Goal: Register for event/course

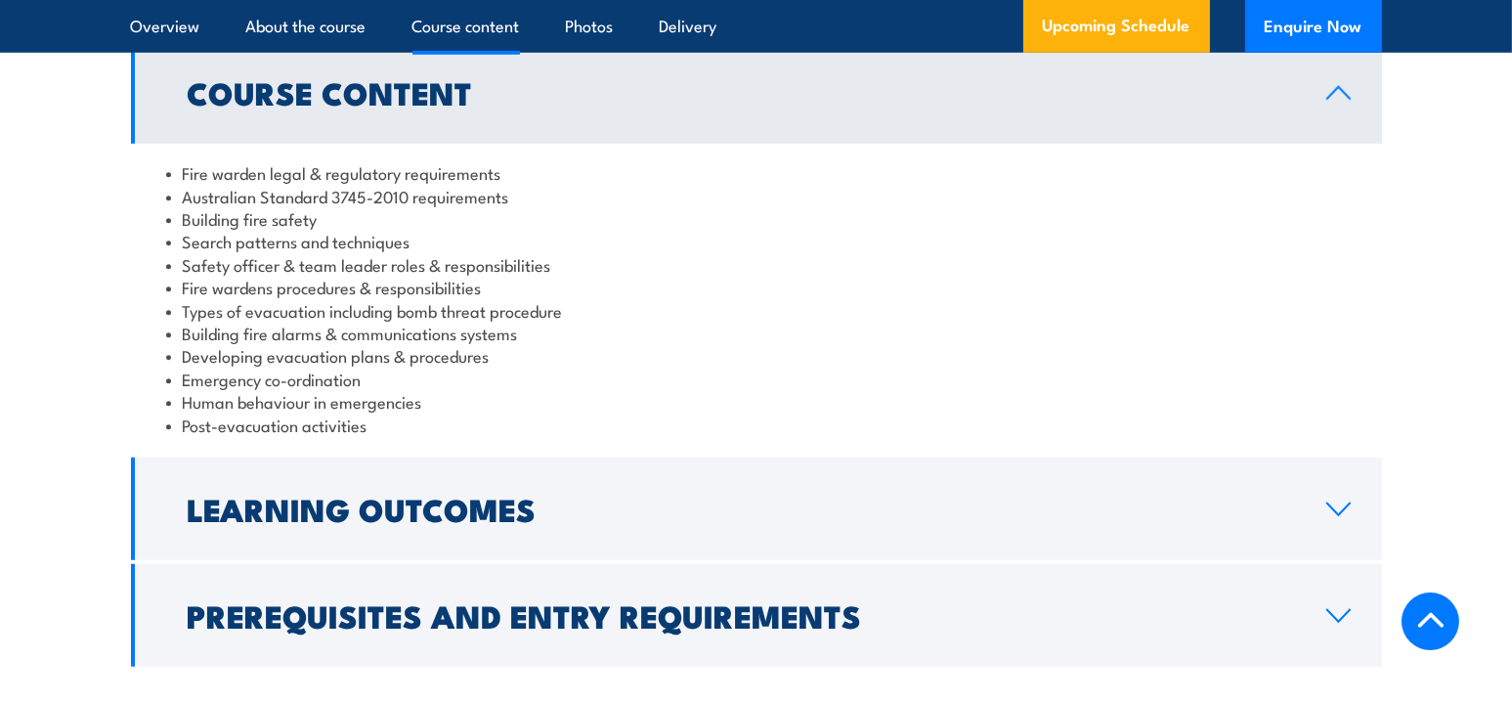
scroll to position [1955, 0]
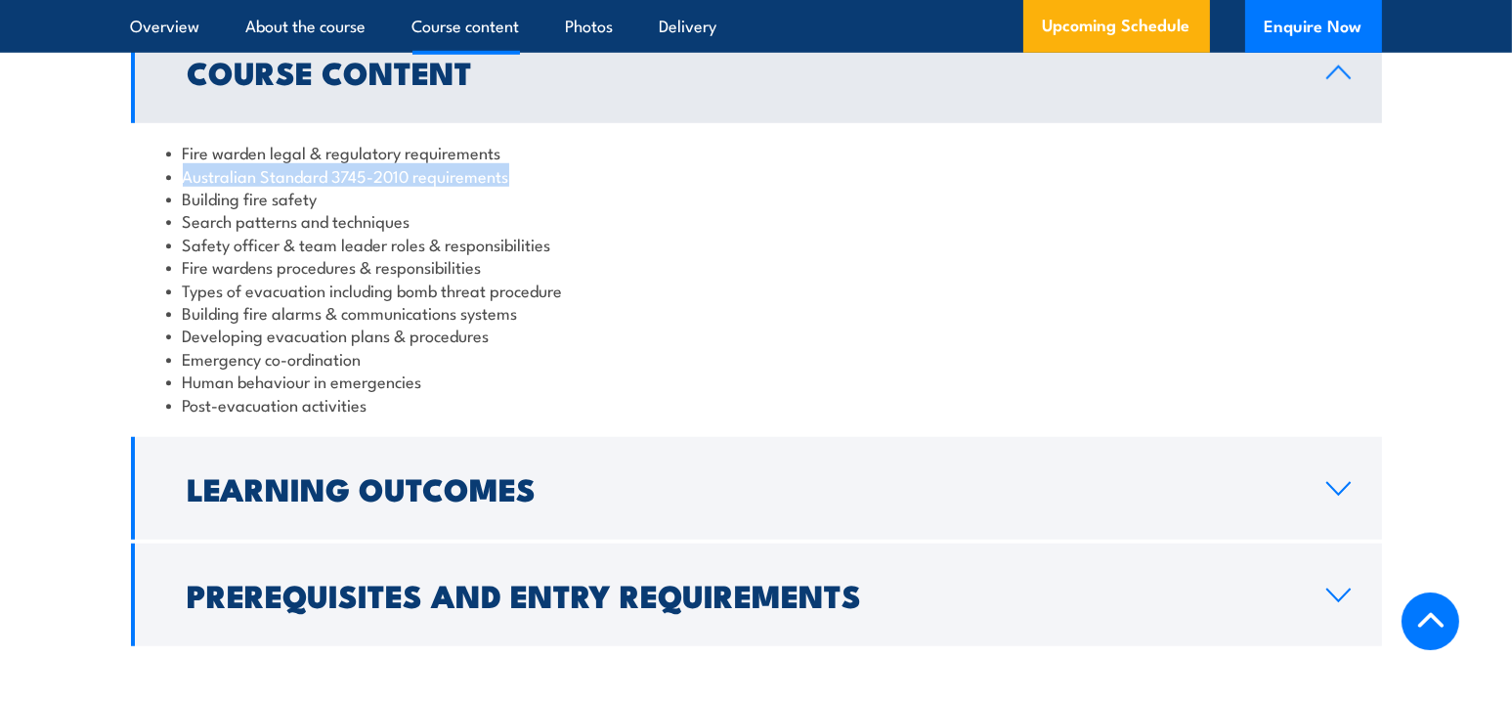
drag, startPoint x: 182, startPoint y: 196, endPoint x: 528, endPoint y: 200, distance: 346.1
click at [528, 187] on li "Australian Standard 3745-2010 requirements" at bounding box center [756, 175] width 1181 height 22
drag, startPoint x: 183, startPoint y: 221, endPoint x: 343, endPoint y: 221, distance: 160.3
click at [343, 209] on li "Building fire safety" at bounding box center [756, 198] width 1181 height 22
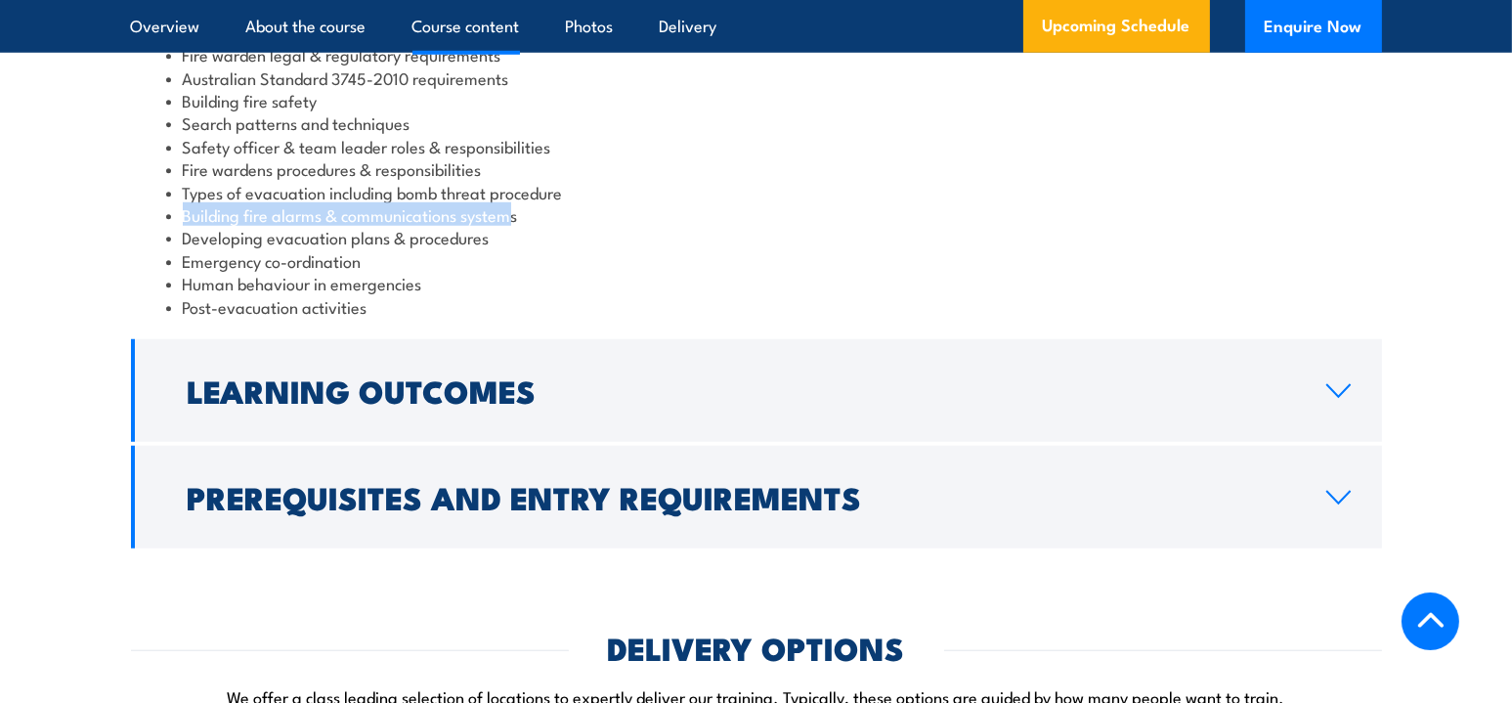
drag, startPoint x: 186, startPoint y: 230, endPoint x: 509, endPoint y: 238, distance: 323.7
click at [509, 226] on li "Building fire alarms & communications systems" at bounding box center [756, 214] width 1181 height 22
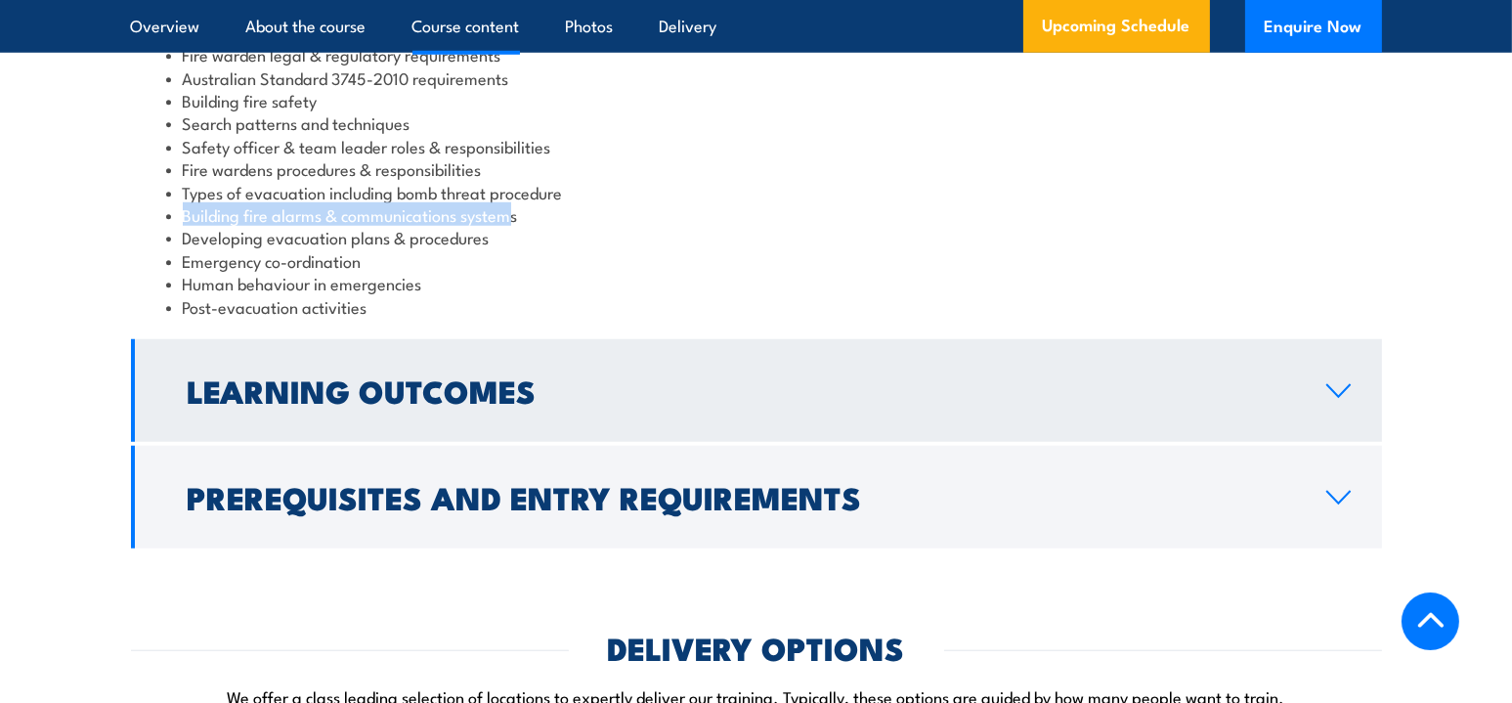
click at [442, 404] on h2 "Learning Outcomes" at bounding box center [742, 389] width 1108 height 27
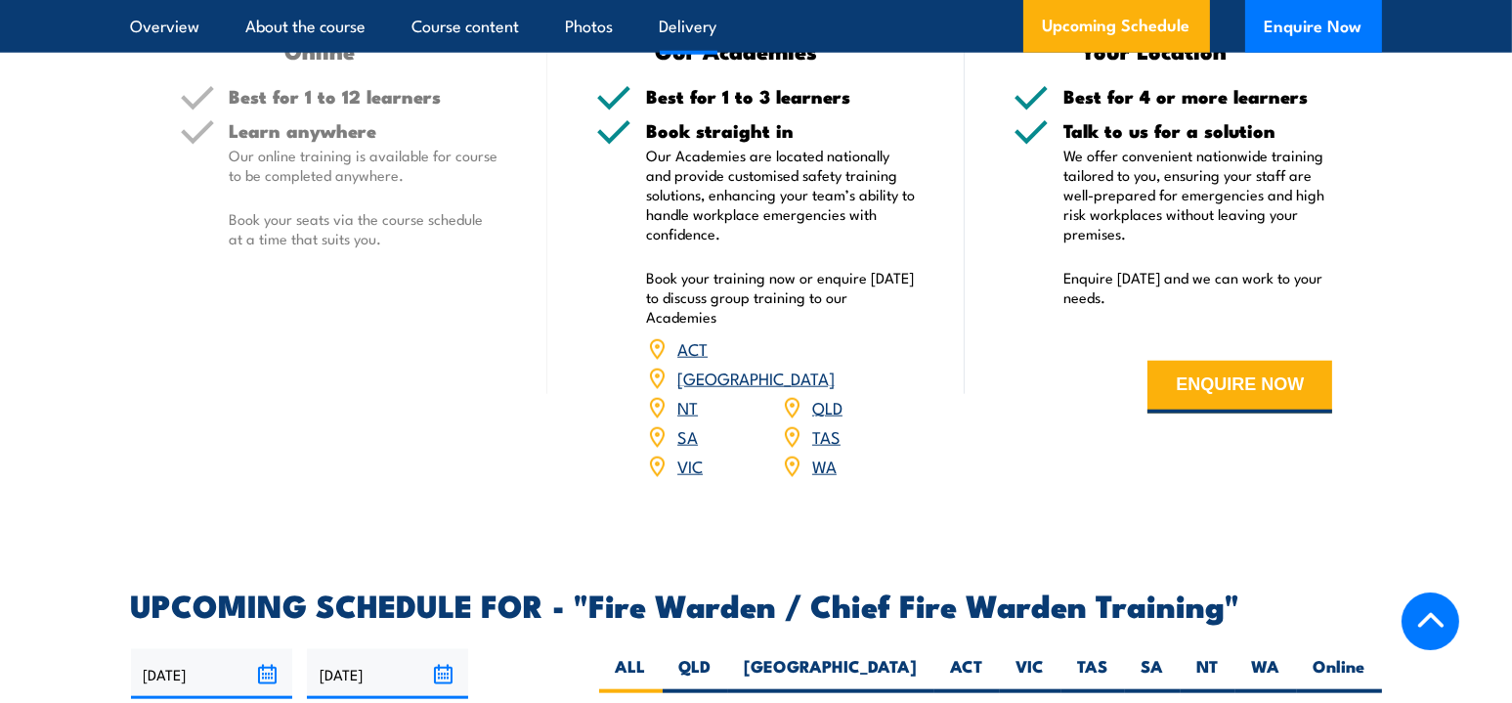
scroll to position [2737, 0]
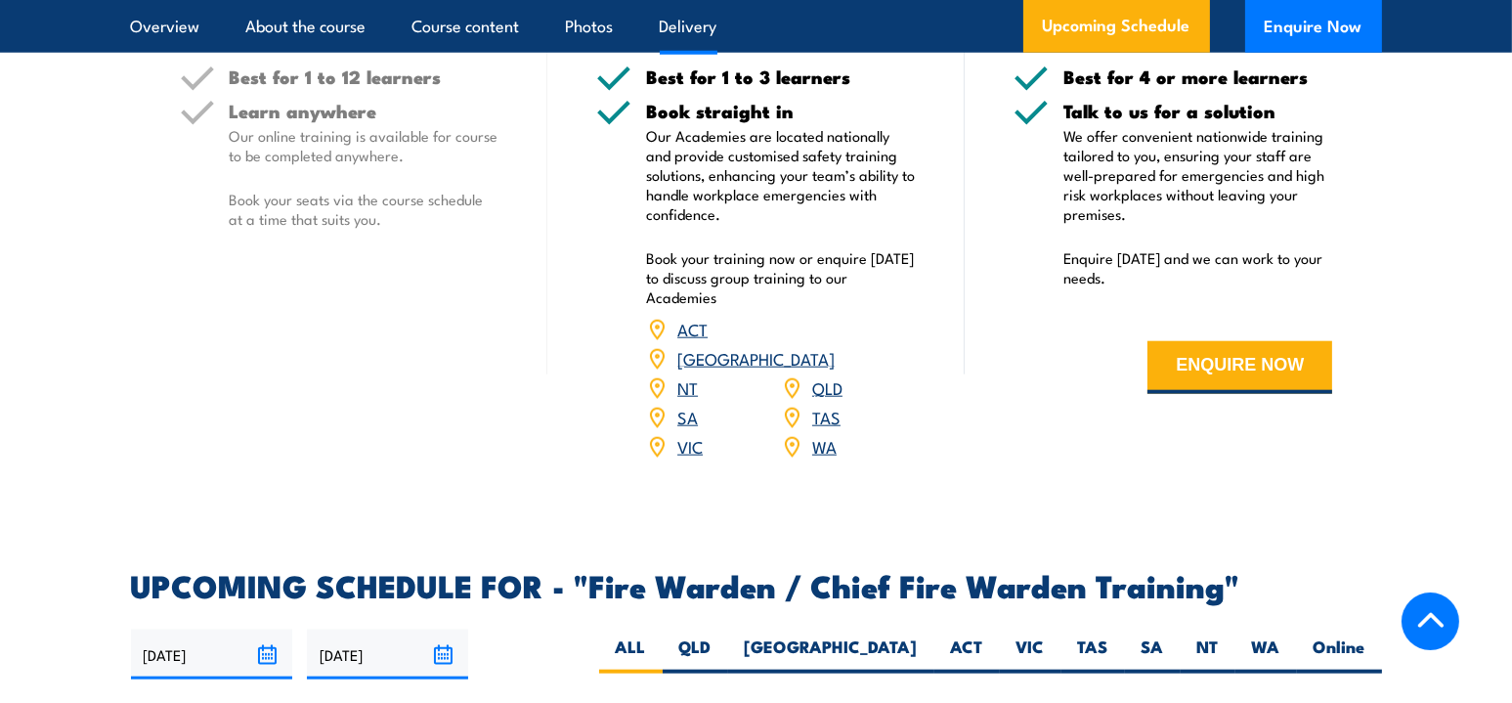
click at [697, 443] on link "VIC" at bounding box center [690, 445] width 25 height 23
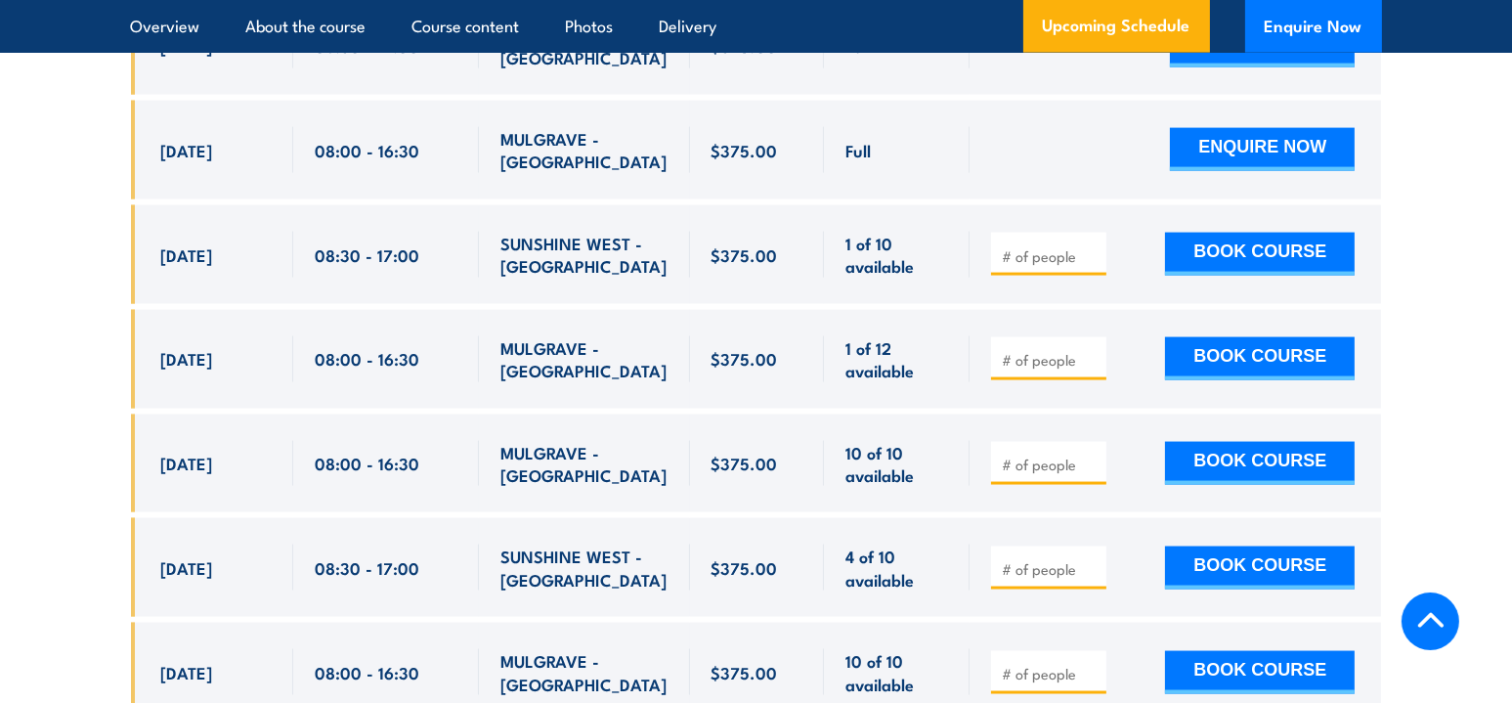
scroll to position [3951, 0]
